Goal: Task Accomplishment & Management: Use online tool/utility

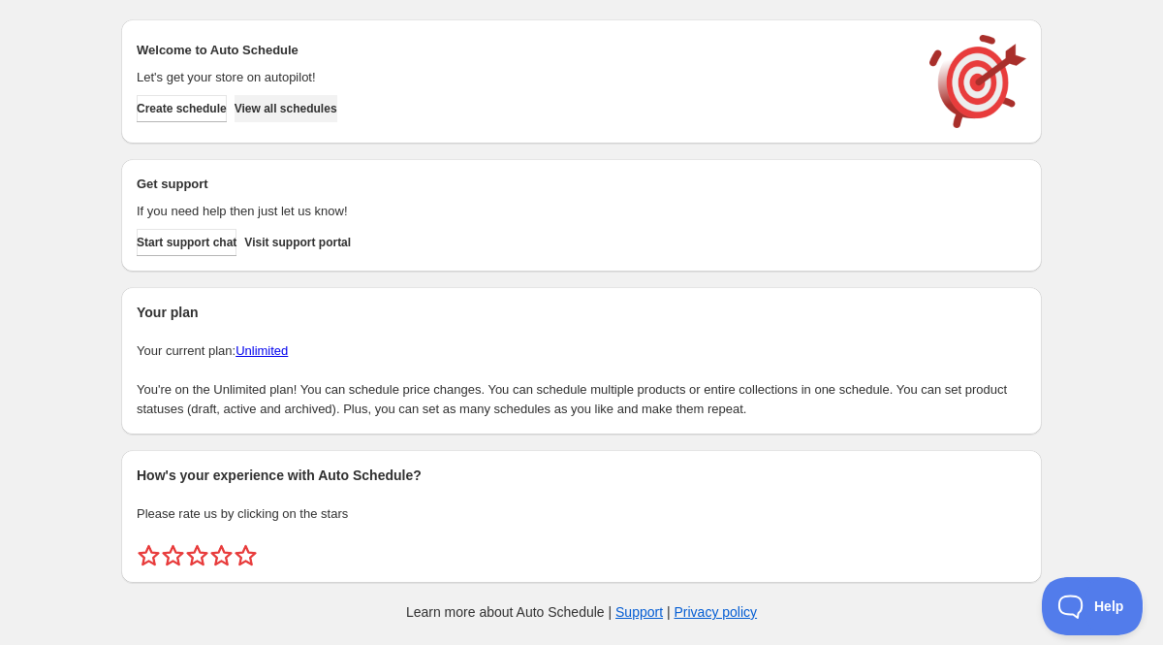
click at [334, 104] on span "View all schedules" at bounding box center [286, 109] width 103 height 16
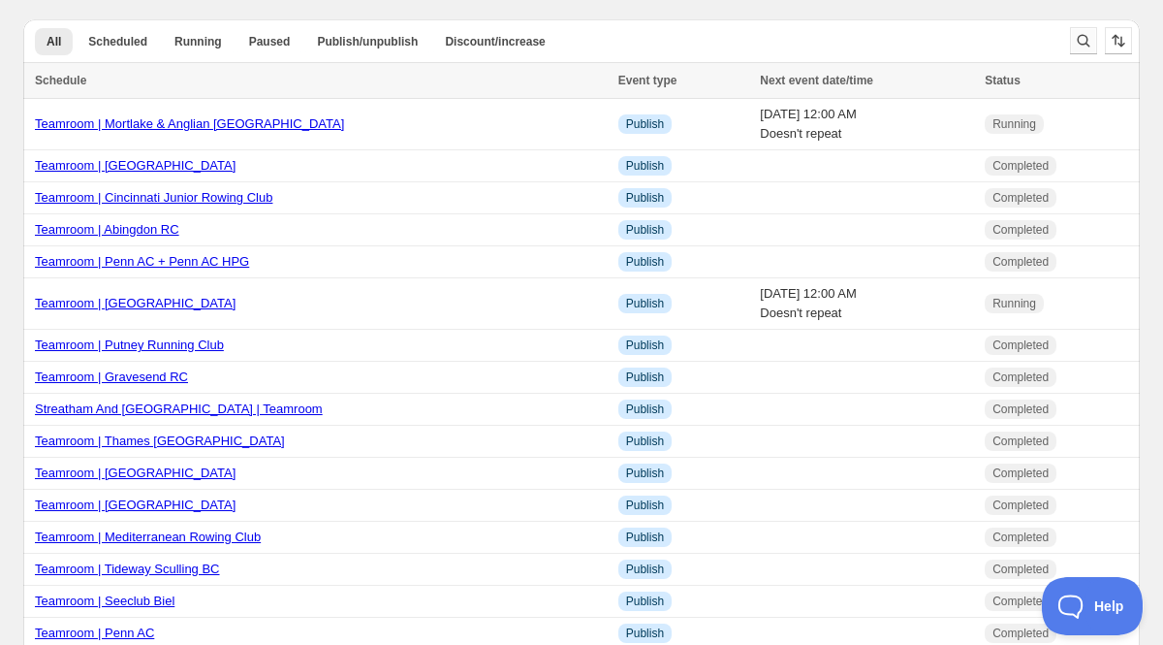
click at [1080, 27] on button "Search and filter results" at bounding box center [1083, 40] width 27 height 27
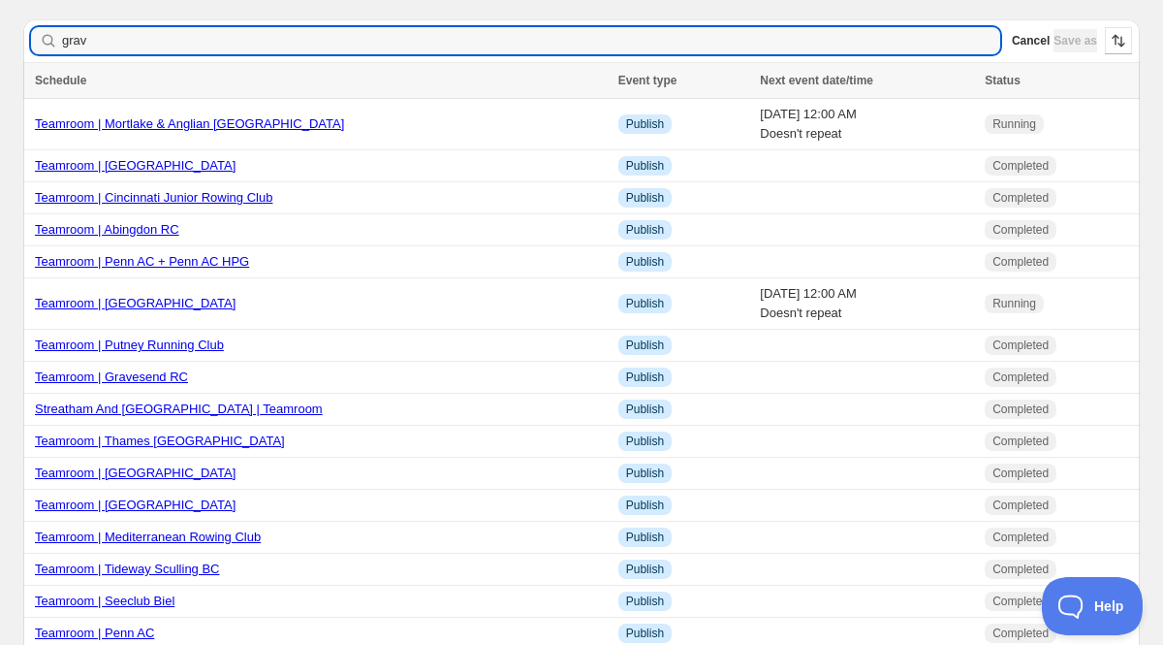
type input "grave"
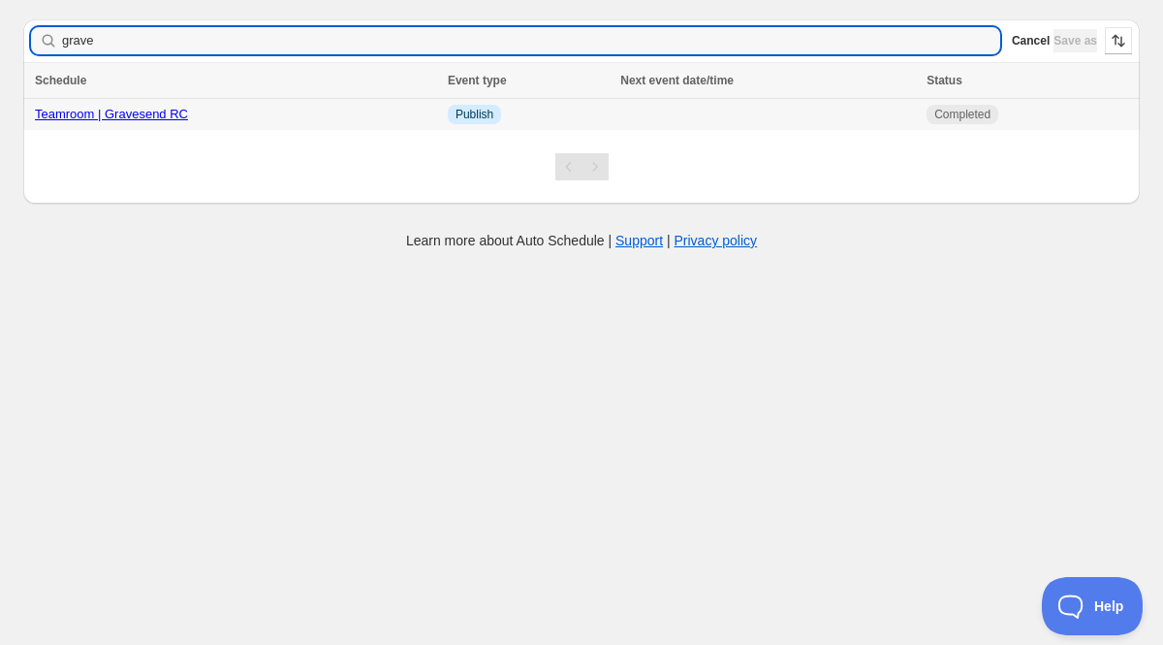
click at [170, 120] on link "Teamroom | Gravesend RC" at bounding box center [111, 114] width 153 height 15
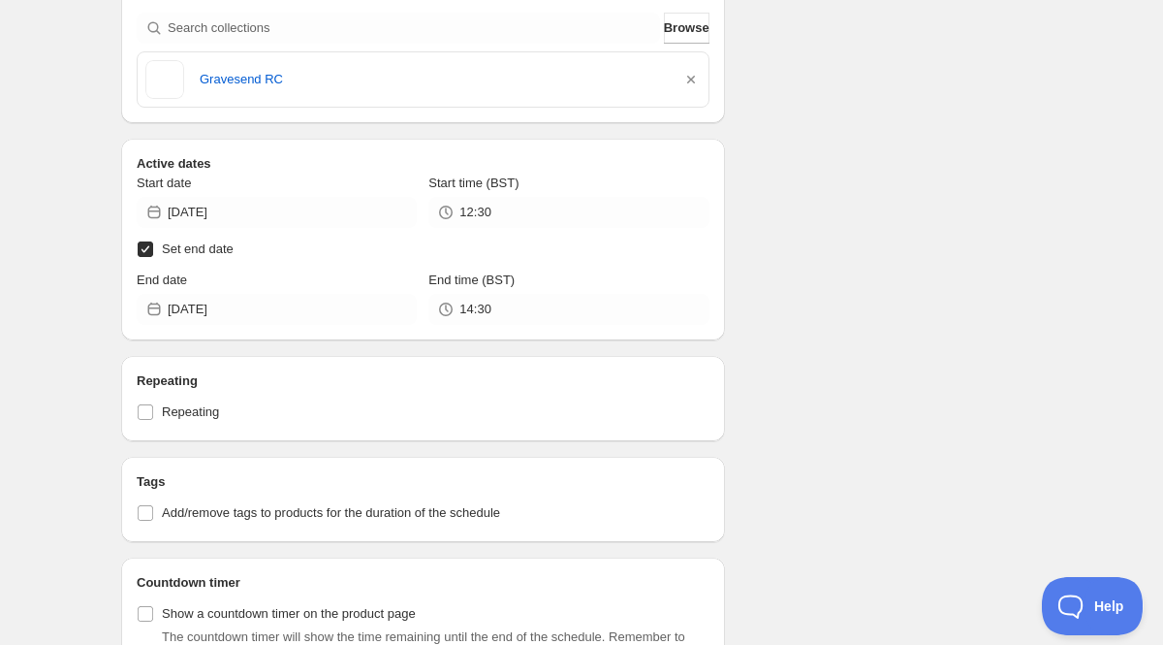
scroll to position [581, 0]
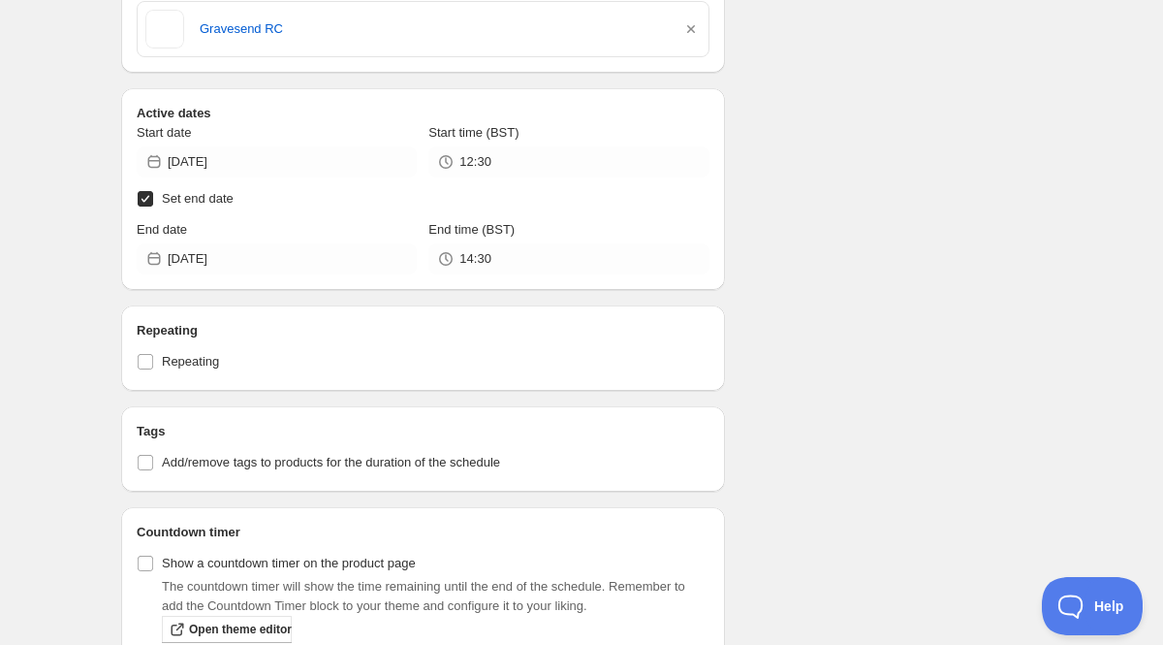
click at [144, 193] on input "Set end date" at bounding box center [146, 199] width 16 height 16
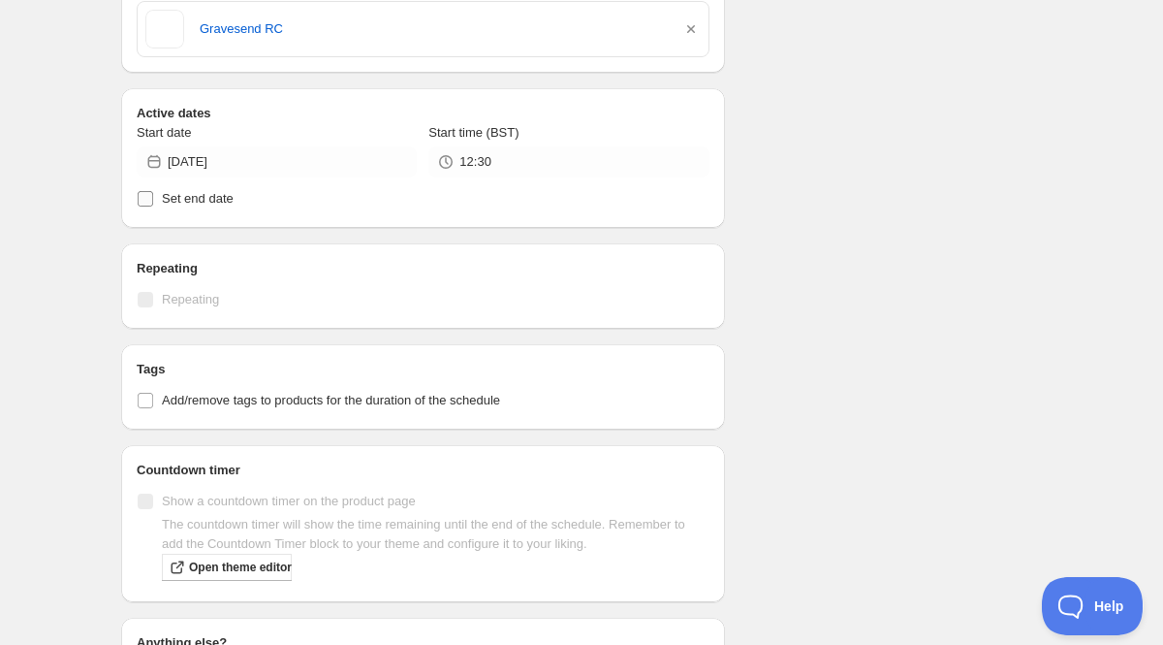
click at [144, 193] on input "Set end date" at bounding box center [146, 199] width 16 height 16
checkbox input "true"
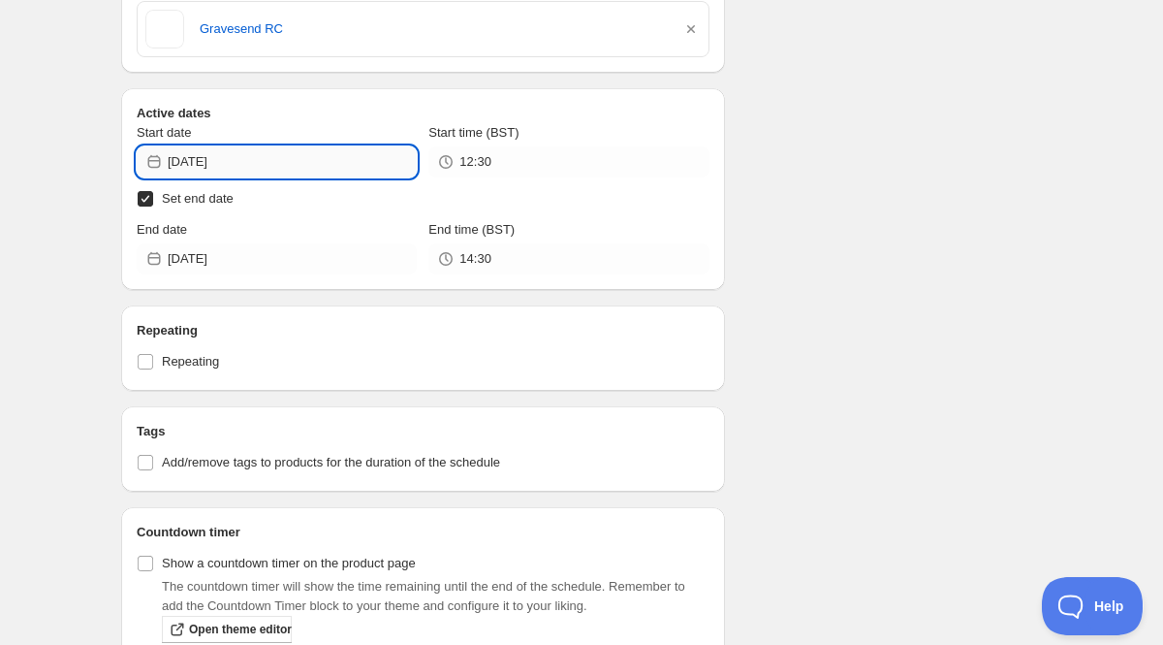
click at [221, 169] on input "2025-04-11" at bounding box center [292, 161] width 249 height 31
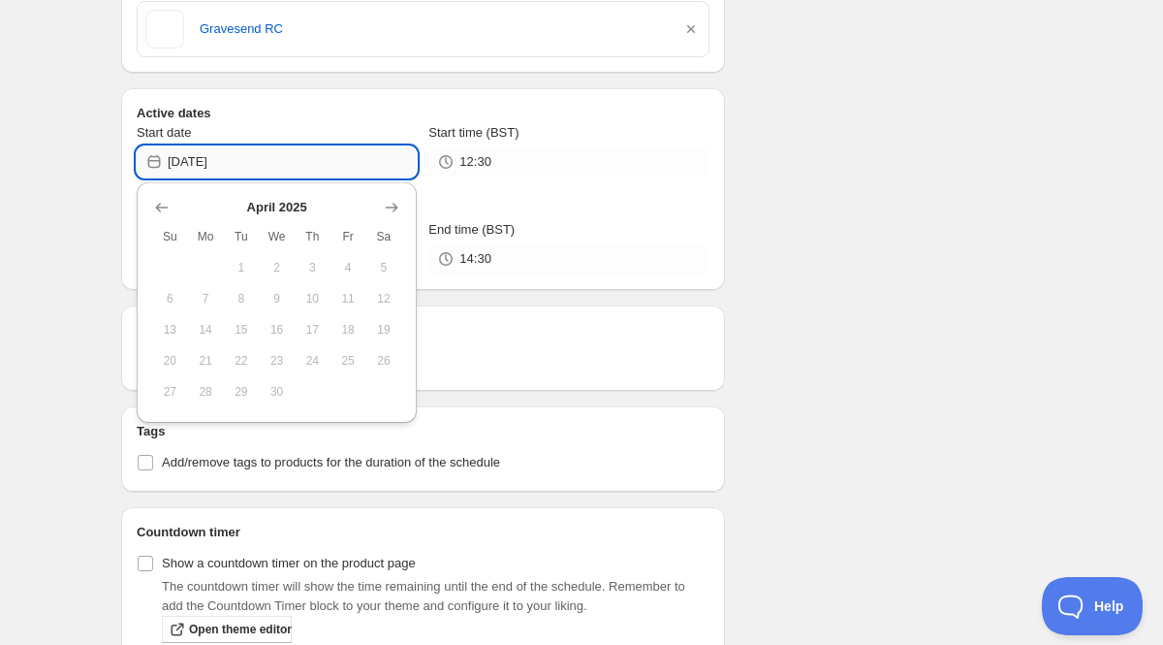
click at [221, 169] on input "2025-04-11" at bounding box center [292, 161] width 249 height 31
click at [397, 211] on icon "Show next month, May 2025" at bounding box center [391, 207] width 19 height 19
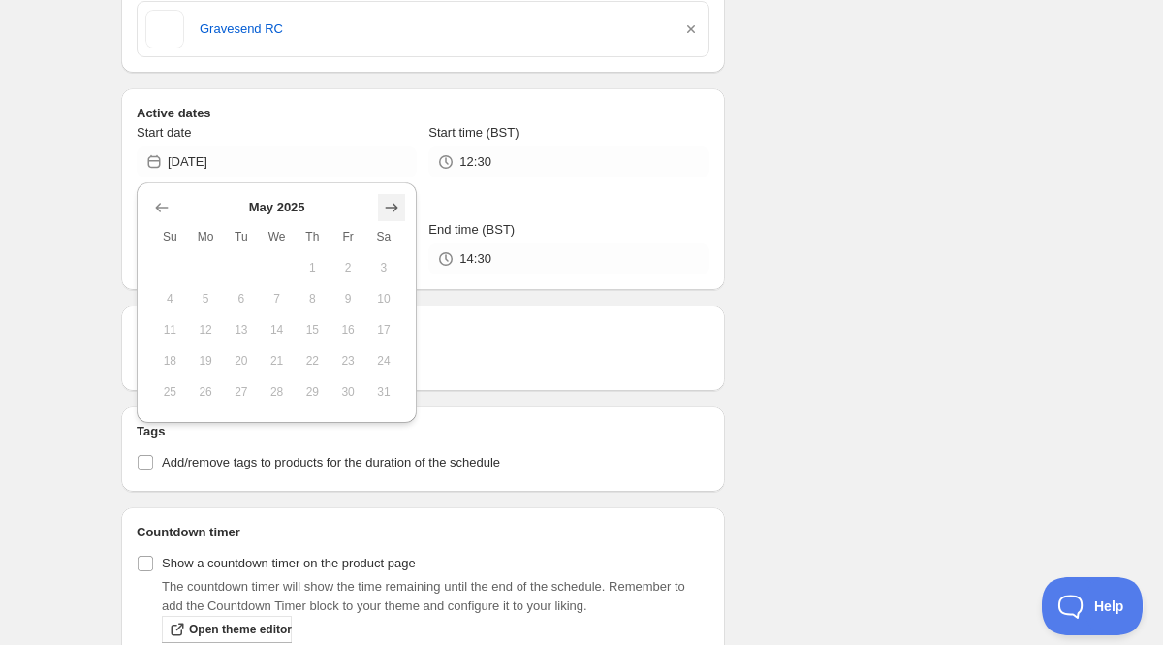
click at [397, 211] on icon "Show next month, June 2025" at bounding box center [391, 207] width 19 height 19
click at [397, 211] on icon "Show next month, July 2025" at bounding box center [391, 207] width 19 height 19
click at [397, 211] on icon "Show next month, September 2025" at bounding box center [391, 207] width 19 height 19
click at [397, 211] on icon "Show next month, October 2025" at bounding box center [391, 207] width 19 height 19
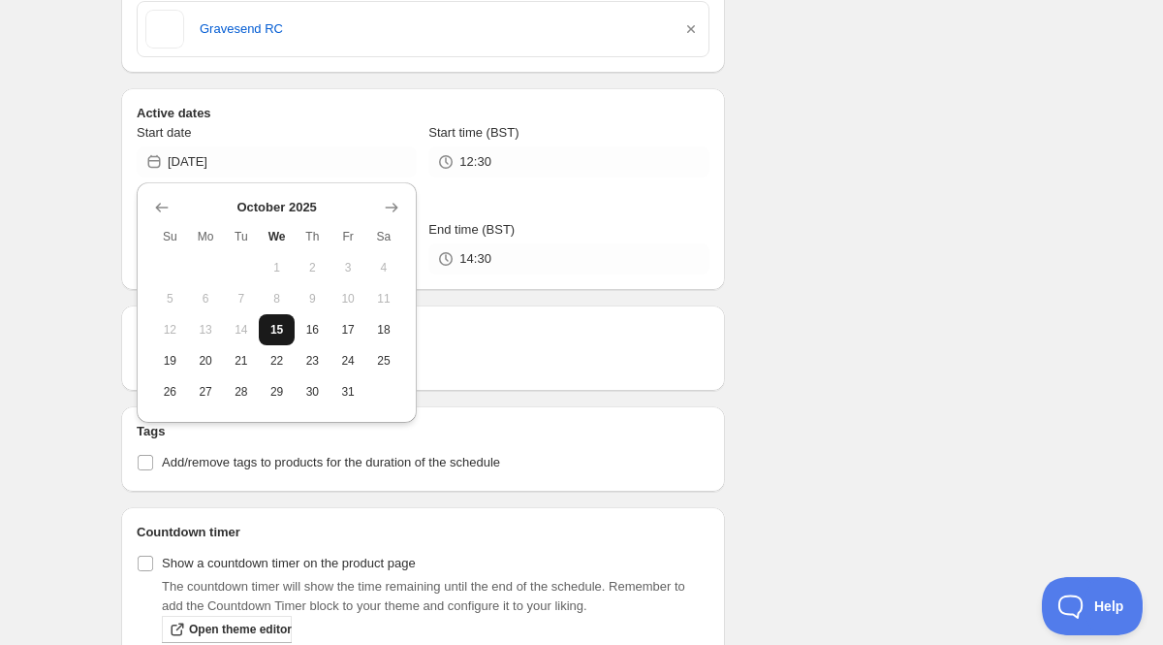
click at [276, 325] on span "15" at bounding box center [277, 330] width 20 height 16
type input "2025-10-15"
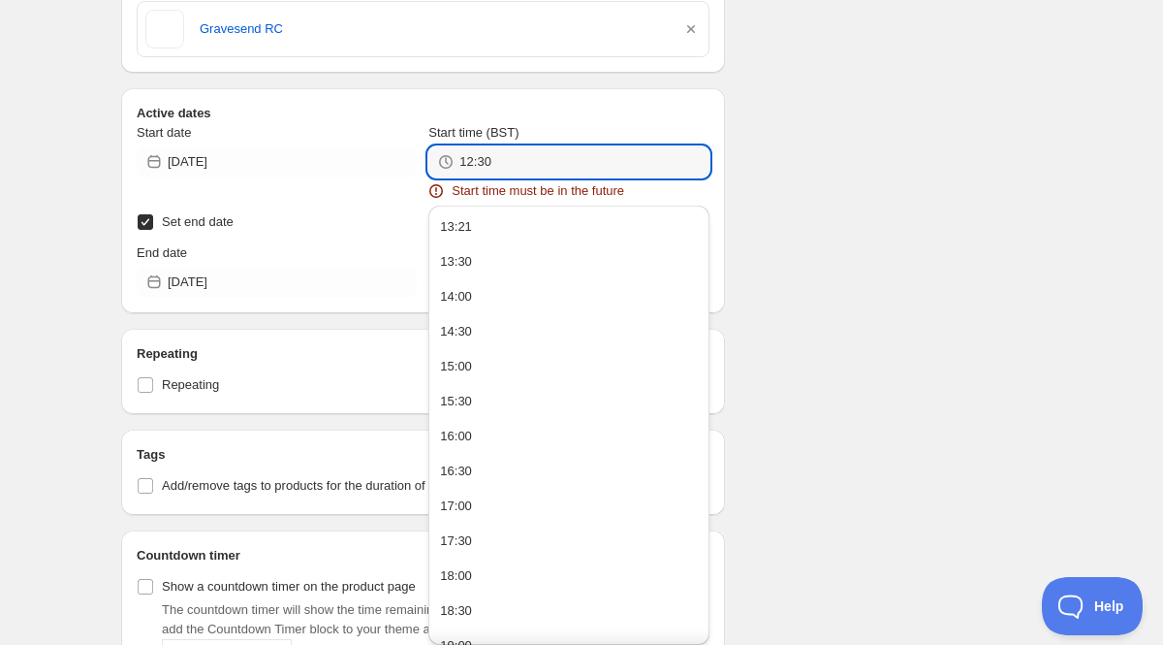
drag, startPoint x: 498, startPoint y: 166, endPoint x: 432, endPoint y: 160, distance: 66.2
click at [432, 160] on div "12:30" at bounding box center [568, 161] width 280 height 31
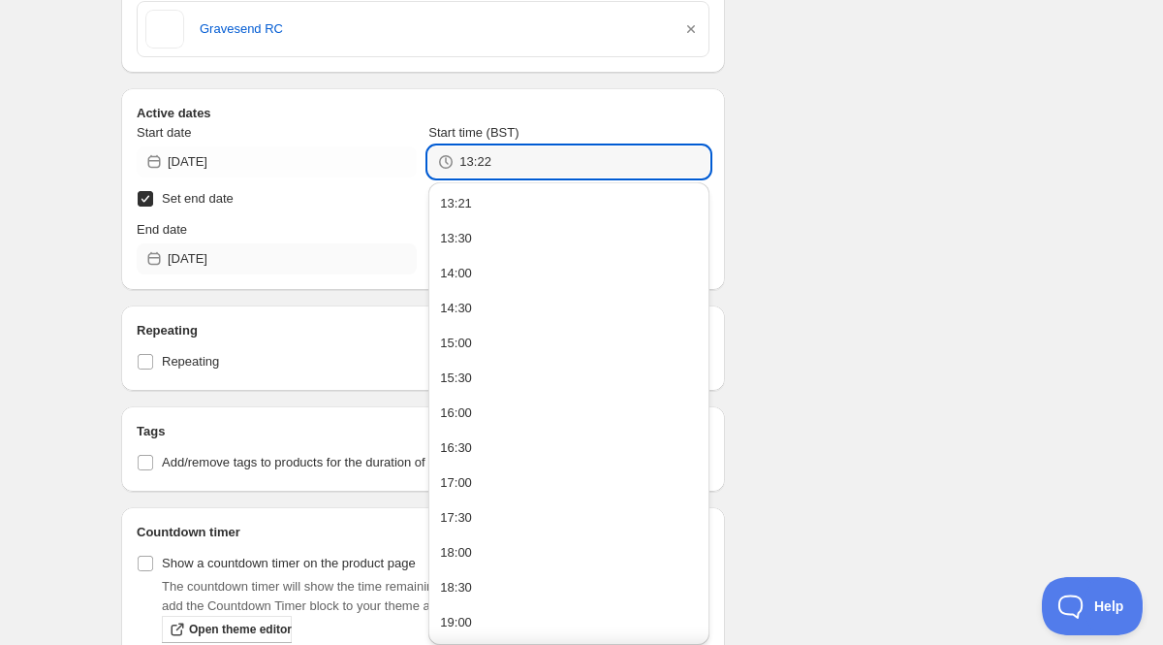
type input "13:22"
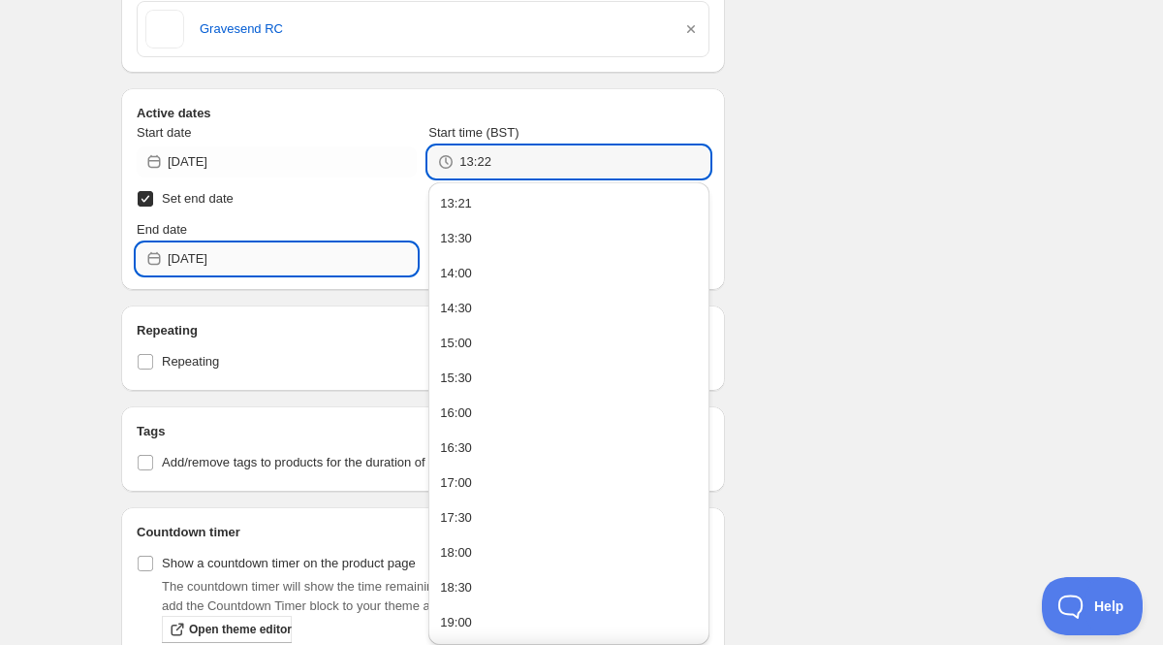
click at [246, 257] on input "2025-10-15" at bounding box center [292, 258] width 249 height 31
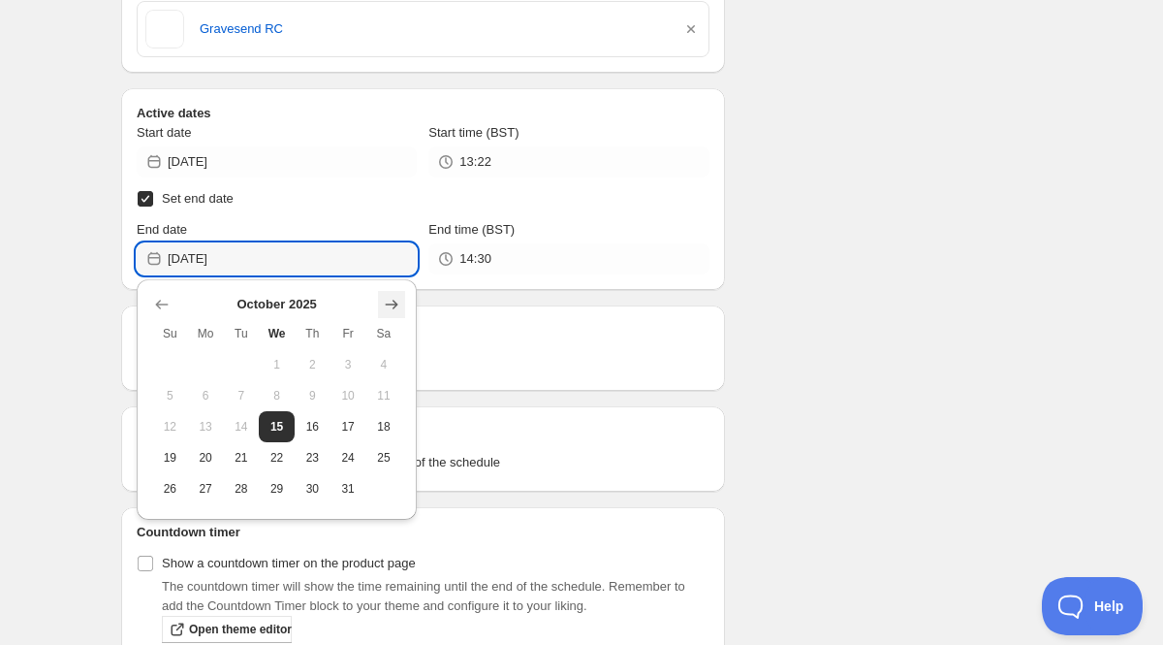
click at [397, 304] on icon "Show next month, November 2025" at bounding box center [391, 304] width 19 height 19
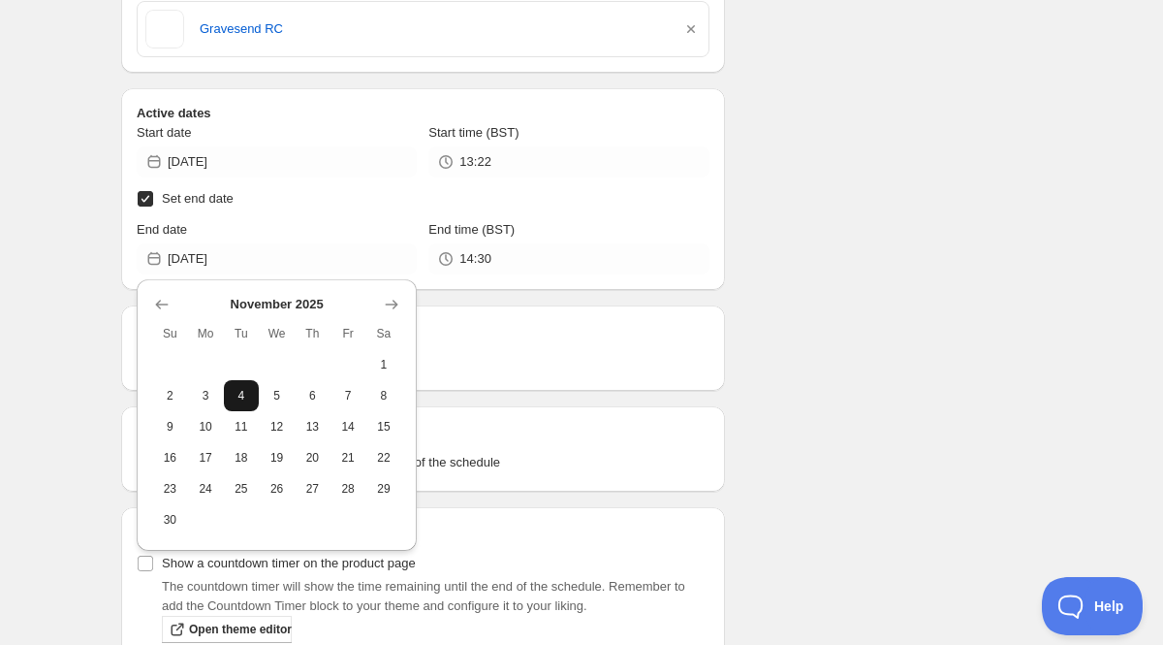
click at [235, 395] on span "4" at bounding box center [242, 396] width 20 height 16
type input "2025-11-04"
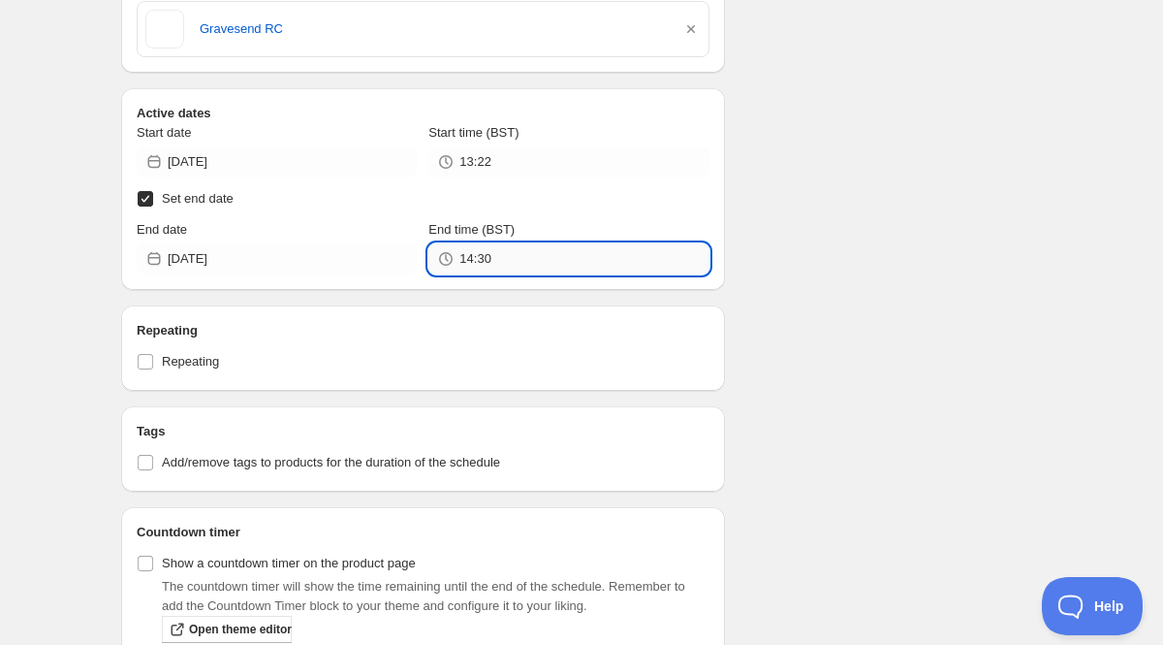
click at [491, 259] on input "14:30" at bounding box center [583, 258] width 249 height 31
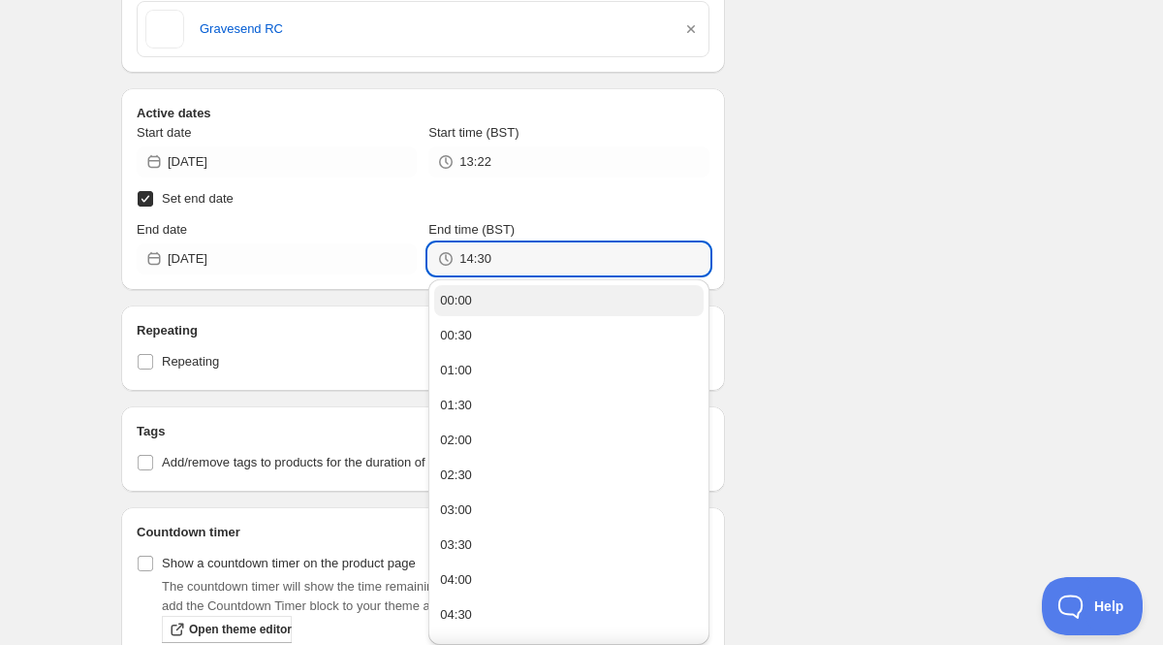
click at [472, 304] on div "00:00" at bounding box center [456, 300] width 32 height 19
type input "00:00"
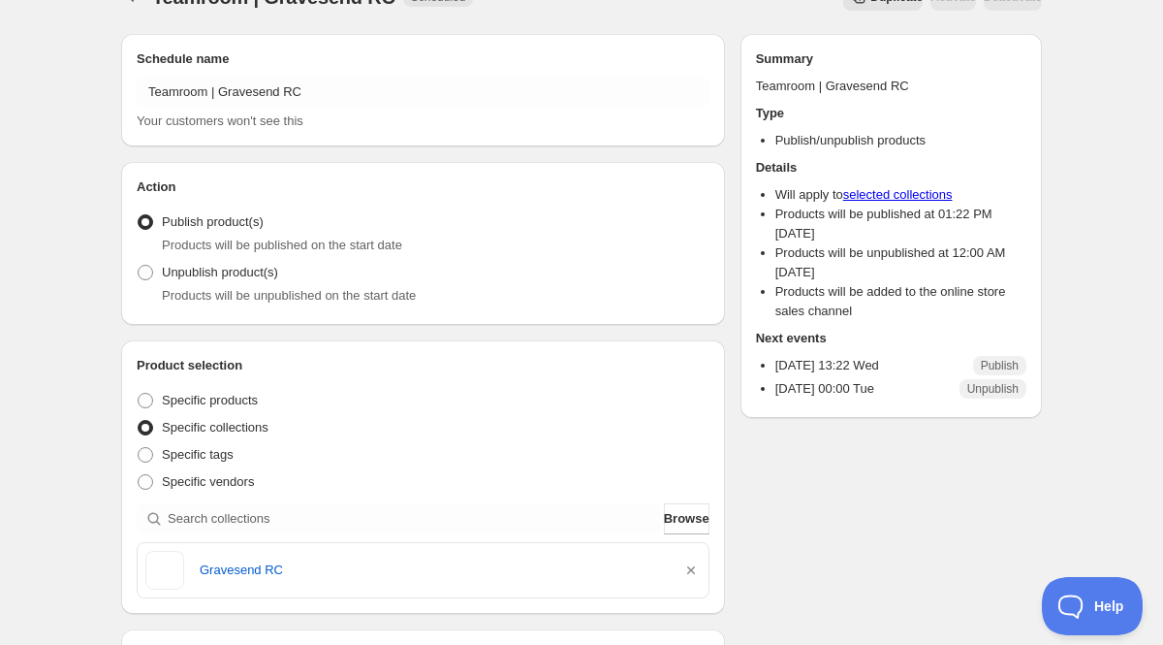
scroll to position [0, 0]
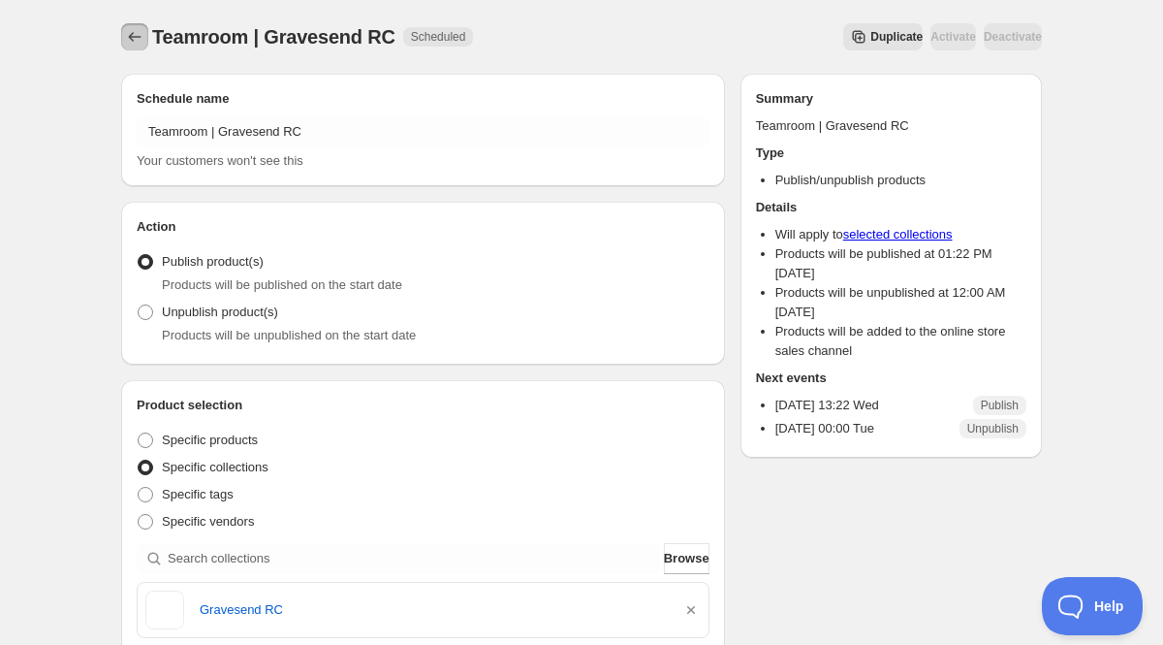
click at [128, 38] on icon "Schedules" at bounding box center [134, 36] width 19 height 19
